Goal: Check status: Check status

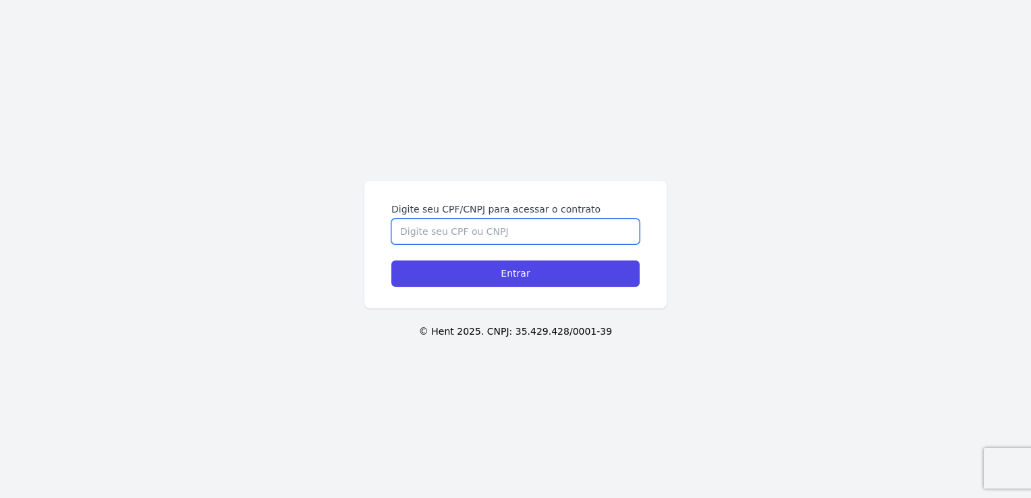
click at [550, 224] on input "Digite seu CPF/CNPJ para acessar o contrato" at bounding box center [515, 232] width 248 height 26
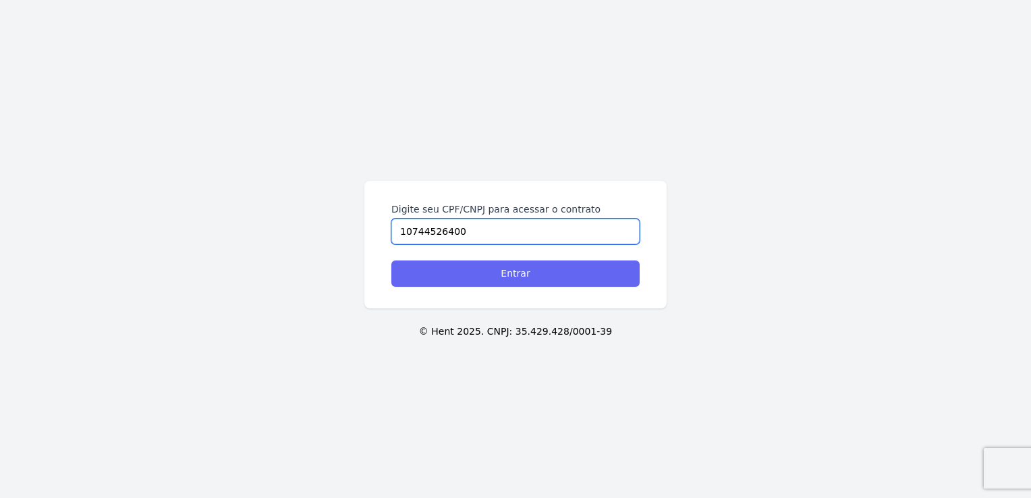
type input "10744526400"
click at [550, 283] on input "Entrar" at bounding box center [515, 273] width 248 height 26
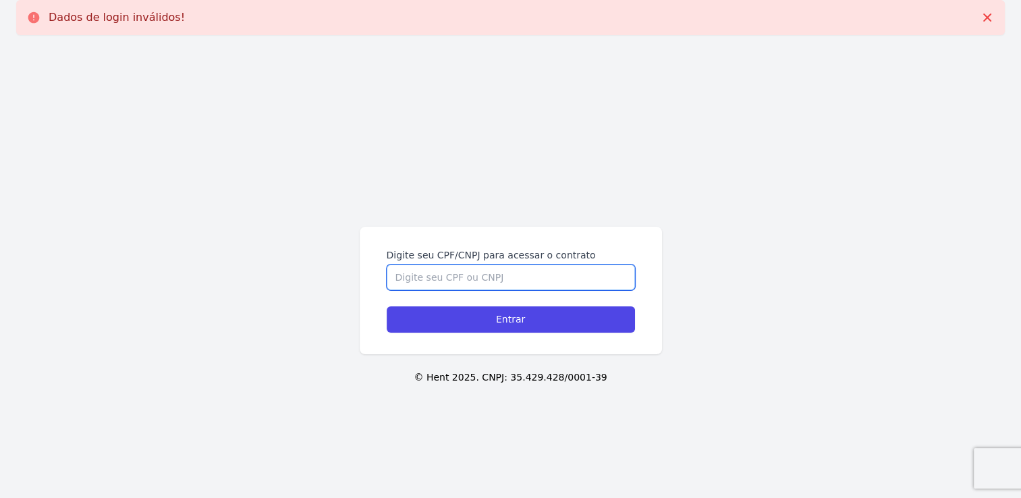
click at [476, 282] on input "Digite seu CPF/CNPJ para acessar o contrato" at bounding box center [510, 277] width 248 height 26
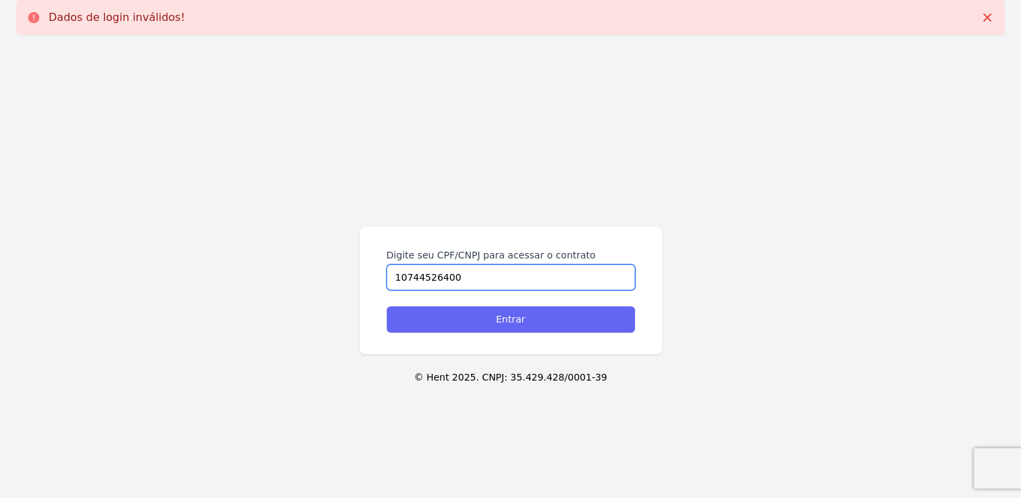
type input "10744526400"
click at [481, 321] on input "Entrar" at bounding box center [510, 319] width 248 height 26
